Goal: Task Accomplishment & Management: Use online tool/utility

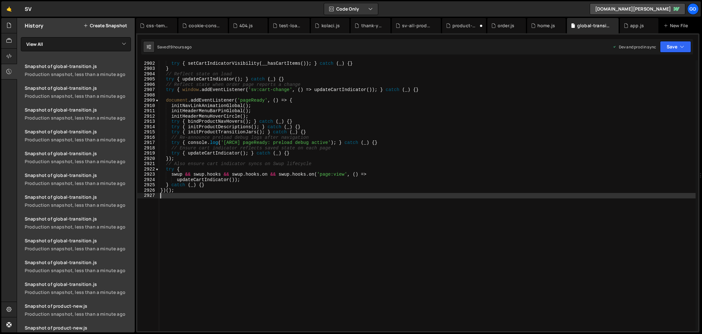
scroll to position [10243, 0]
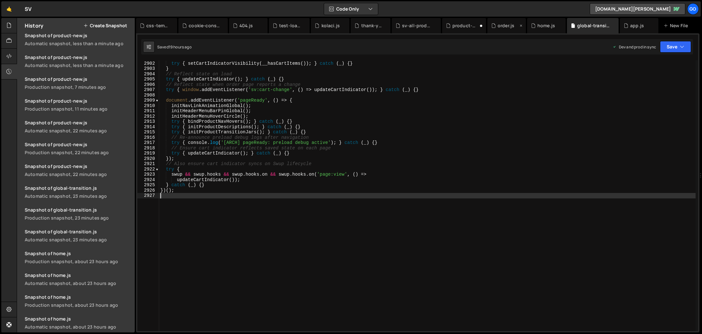
click at [508, 26] on div "order.js" at bounding box center [506, 25] width 17 height 6
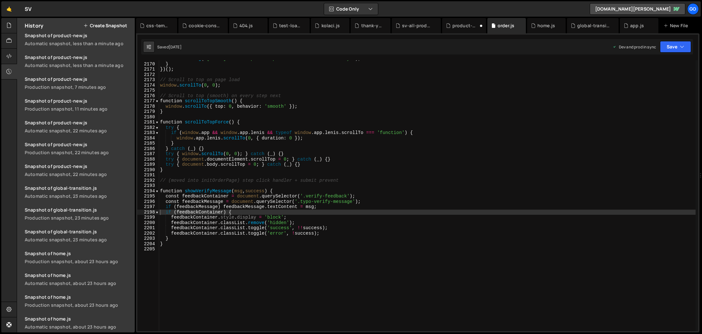
click at [450, 103] on div "console . log ( '[PHONE] Webflow phone input initialized successfully!' ) ; } }…" at bounding box center [427, 197] width 537 height 282
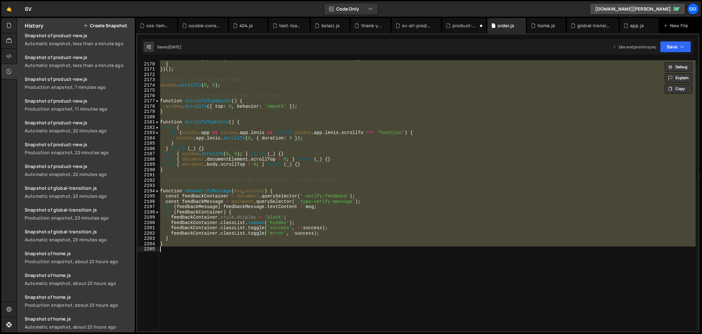
click at [306, 182] on div "console . log ( '[PHONE] Webflow phone input initialized successfully!' ) ; } }…" at bounding box center [427, 195] width 537 height 271
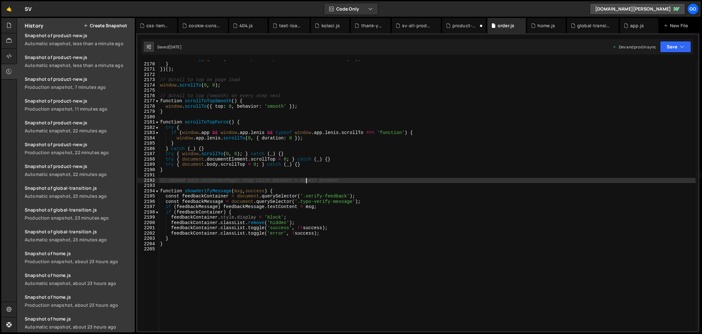
type textarea "}"
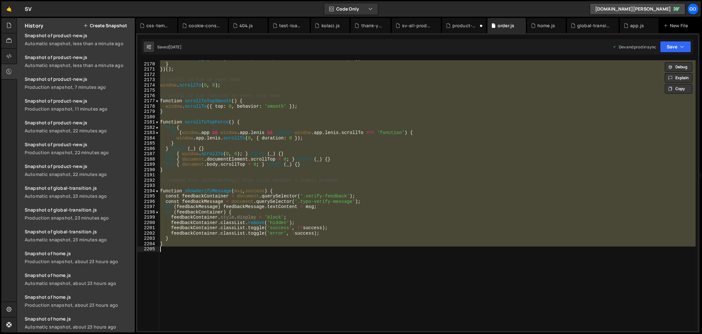
paste textarea
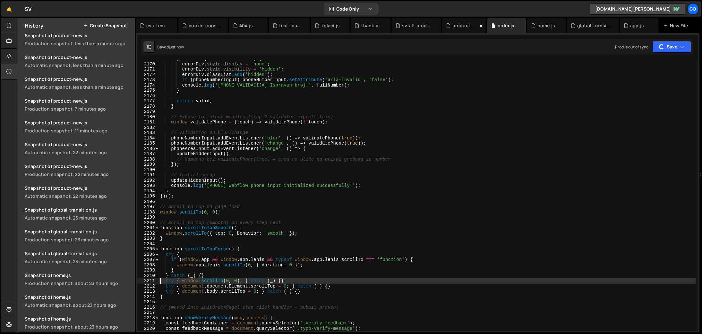
scroll to position [1493, 0]
click at [428, 146] on div "} else if ( errorDiv && valid ) { errorDiv . style . display = 'none' ; errorDi…" at bounding box center [427, 197] width 537 height 282
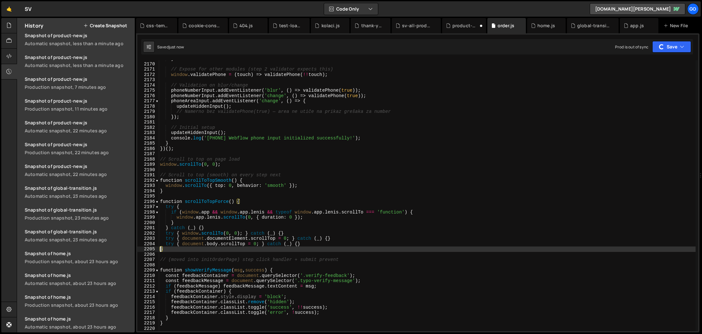
scroll to position [1514, 0]
click at [390, 144] on div "} // Expose for other modules (step 2 validator expects this) window . validate…" at bounding box center [427, 197] width 537 height 282
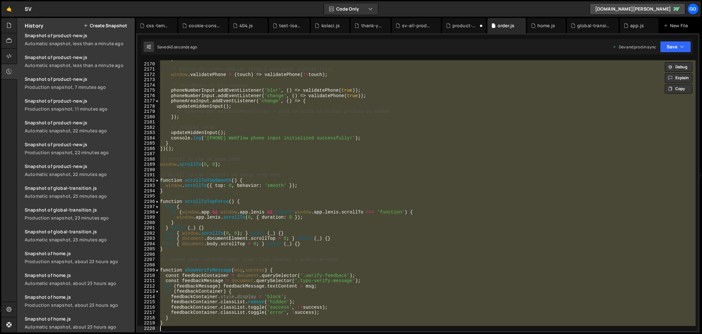
click at [247, 102] on div "} // Expose for other modules (step 2 validator expects this) window . validate…" at bounding box center [427, 195] width 537 height 271
click at [356, 159] on div "} // Expose for other modules (step 2 validator expects this) window . validate…" at bounding box center [427, 195] width 537 height 271
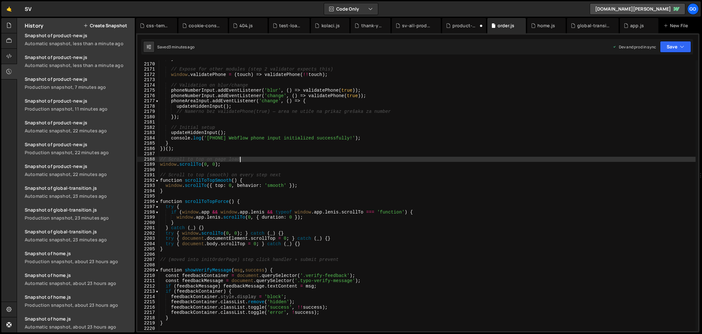
type textarea "}"
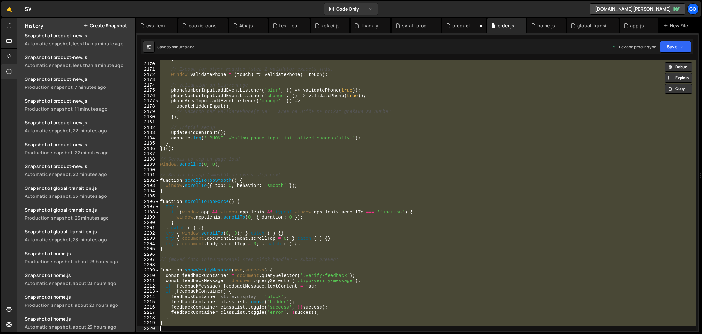
paste textarea
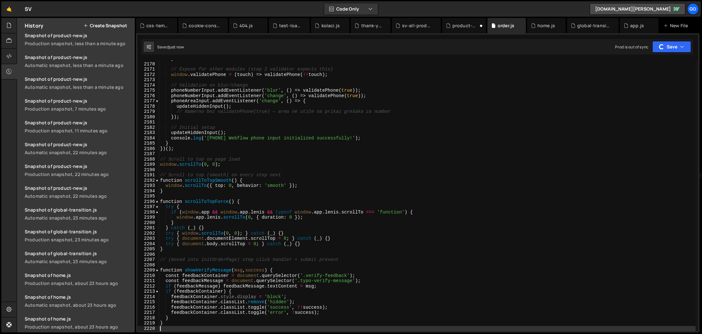
scroll to position [1536, 0]
